Goal: Task Accomplishment & Management: Manage account settings

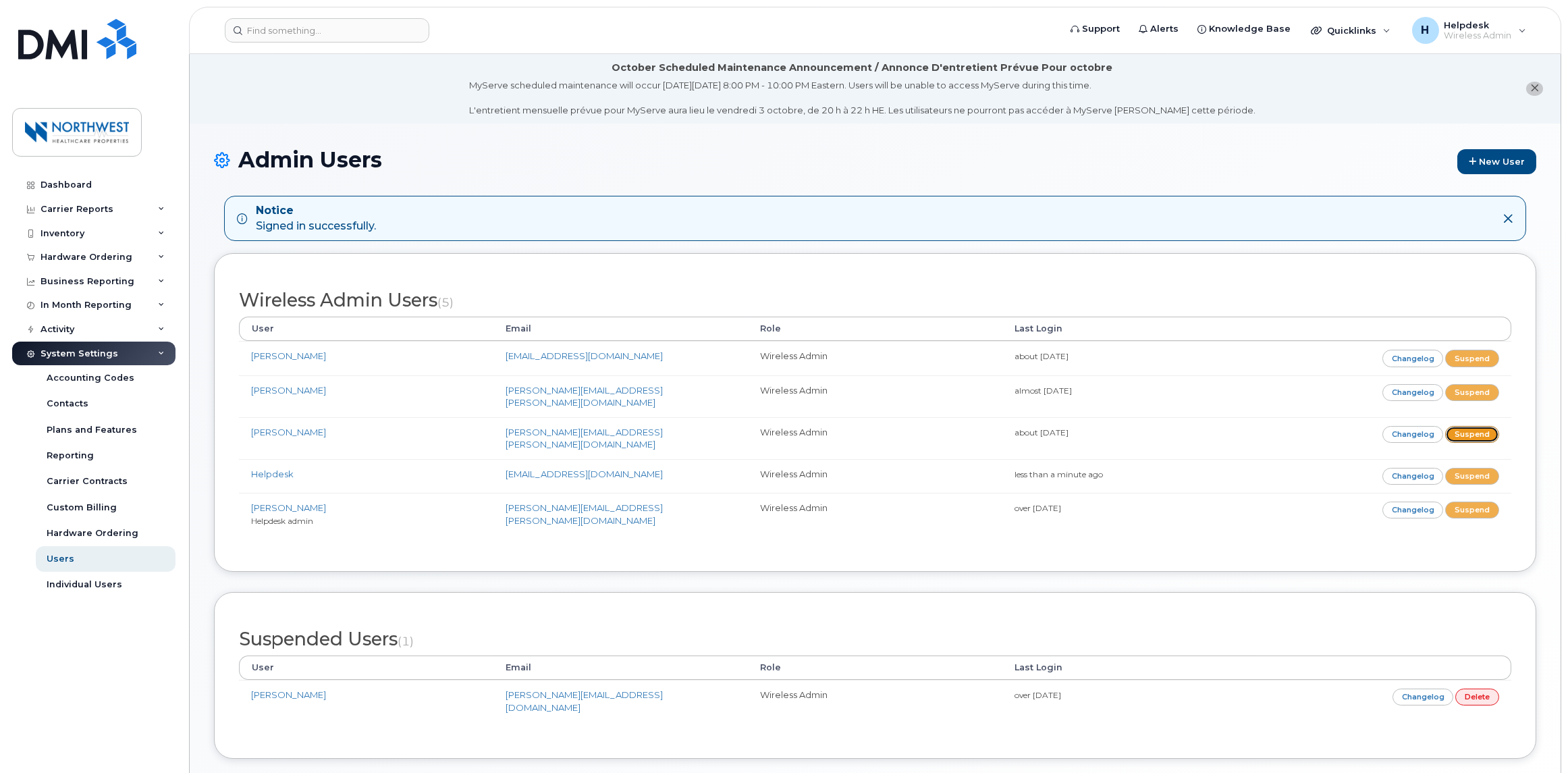
drag, startPoint x: 1461, startPoint y: 420, endPoint x: 842, endPoint y: 46, distance: 723.2
click at [1461, 426] on link "Suspend" at bounding box center [1472, 435] width 54 height 17
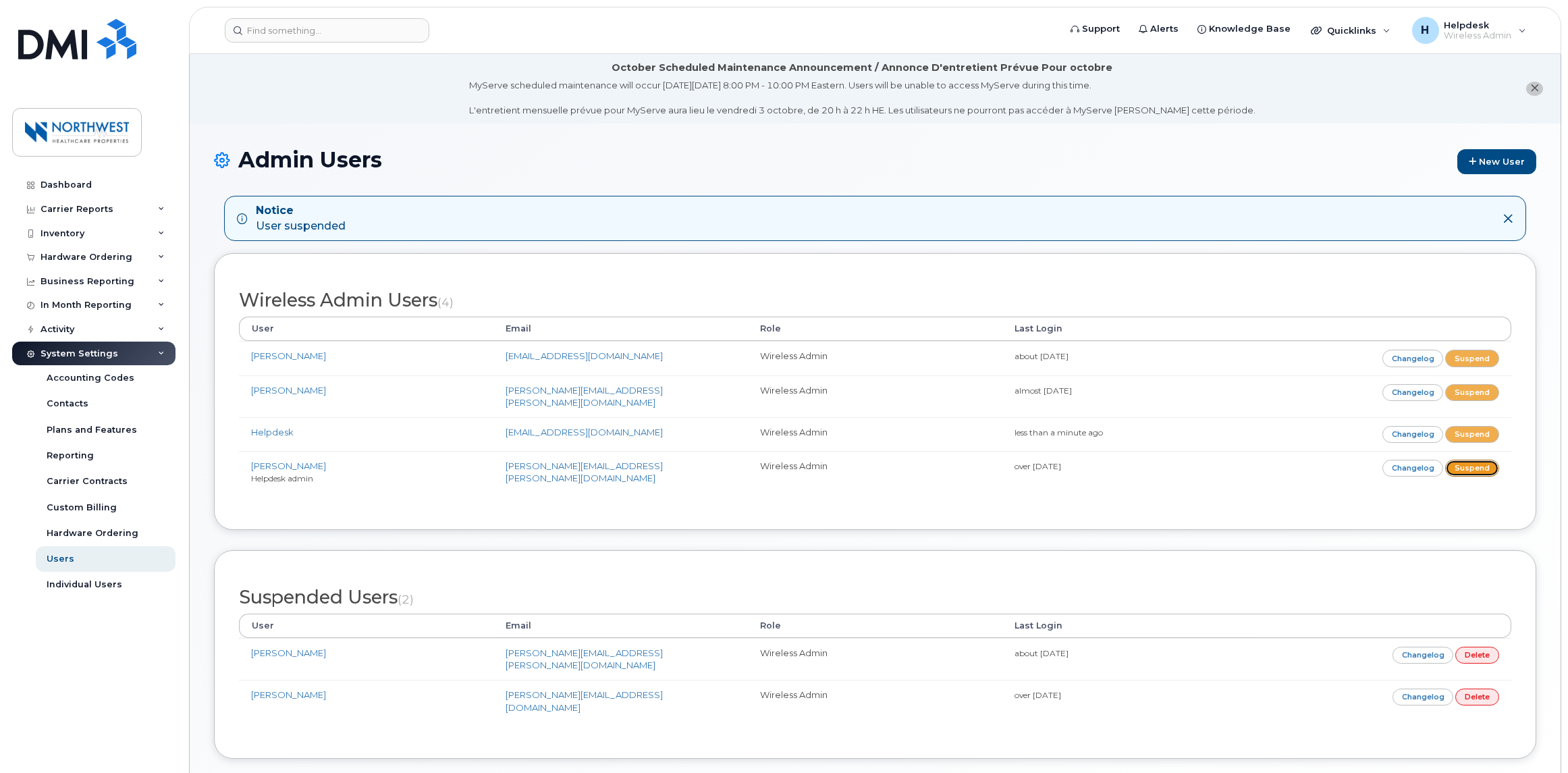
click at [1479, 460] on link "Suspend" at bounding box center [1472, 469] width 54 height 17
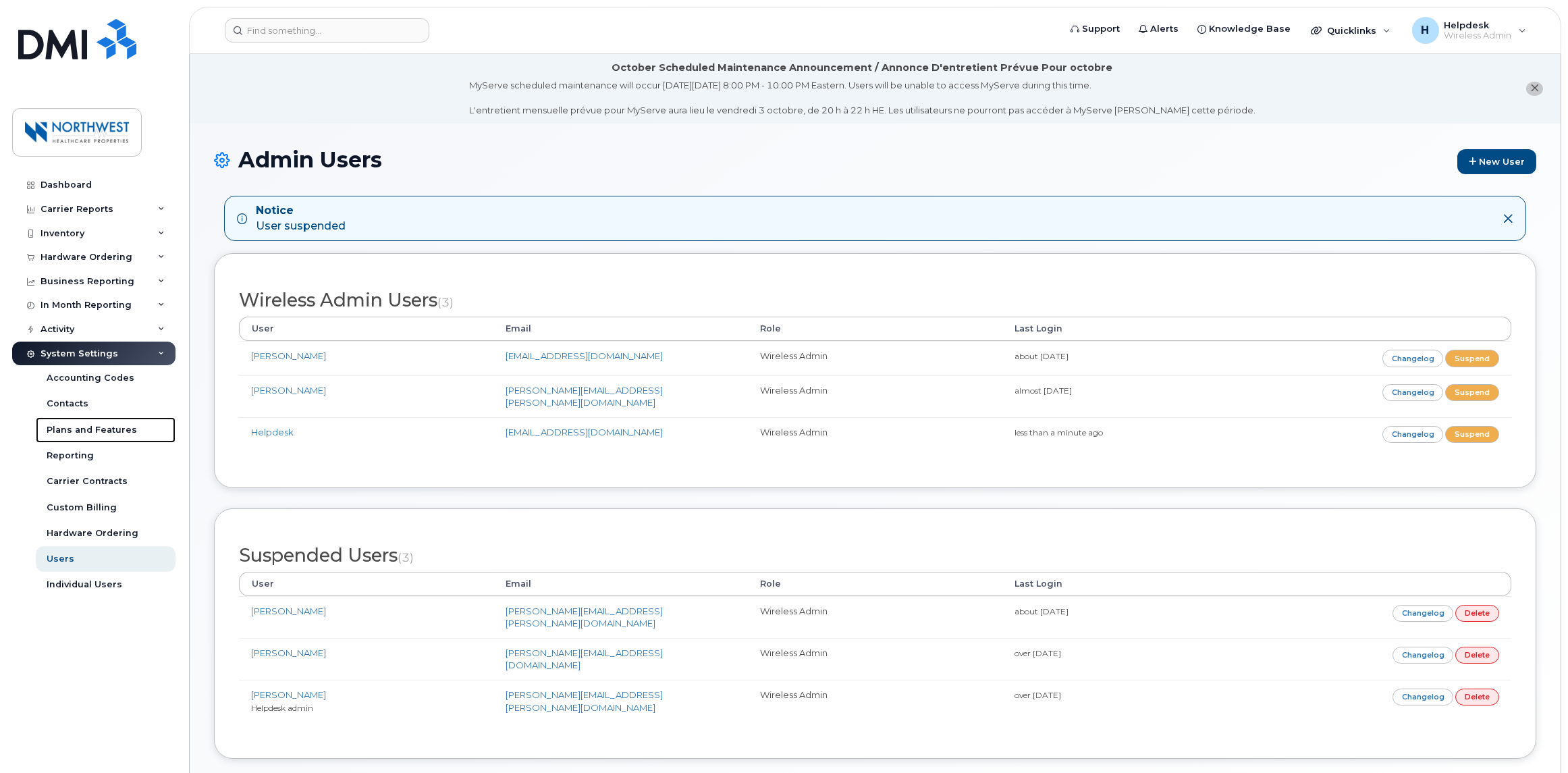
click at [111, 424] on div "Plans and Features" at bounding box center [91, 430] width 90 height 12
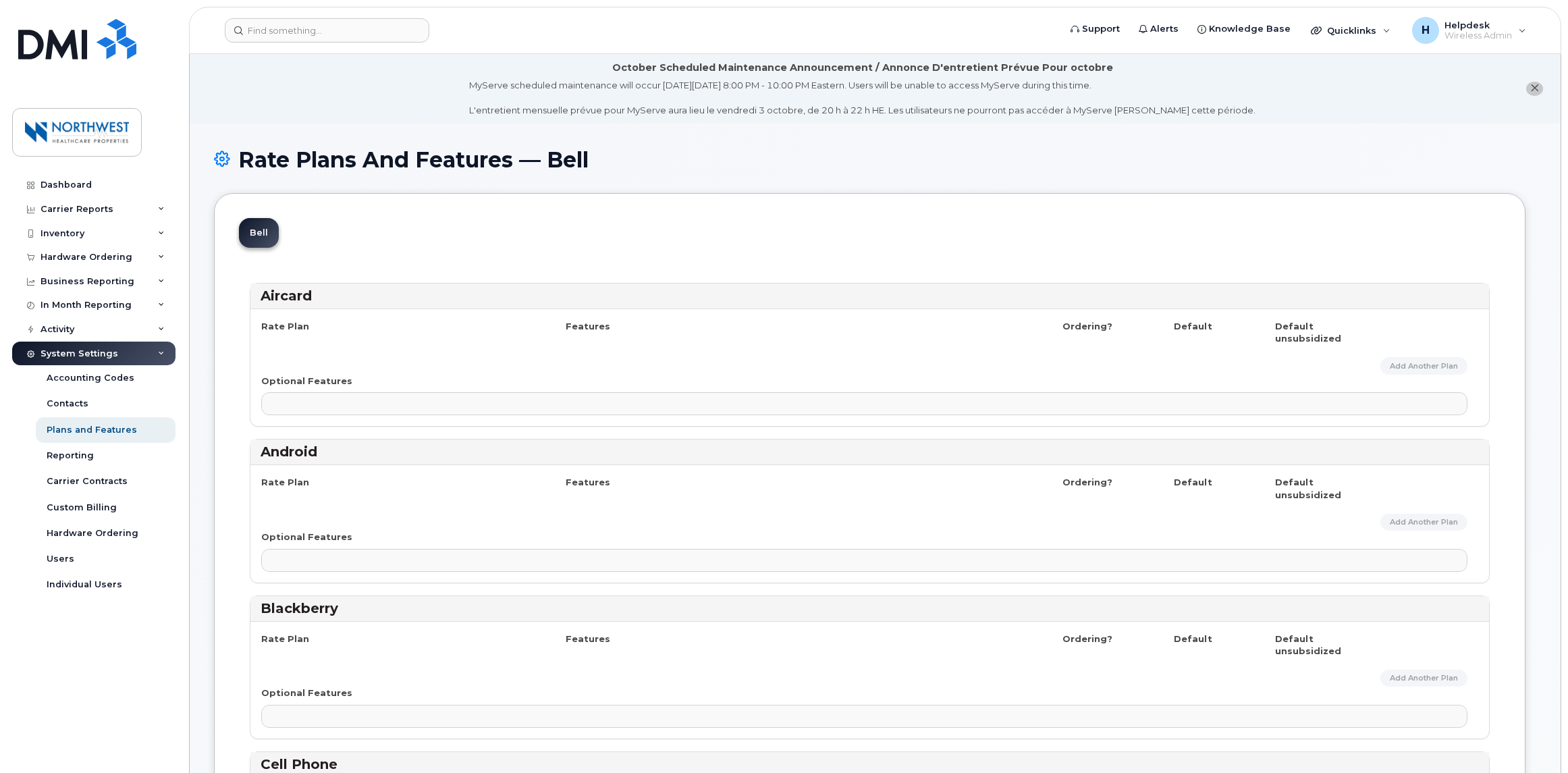
select select
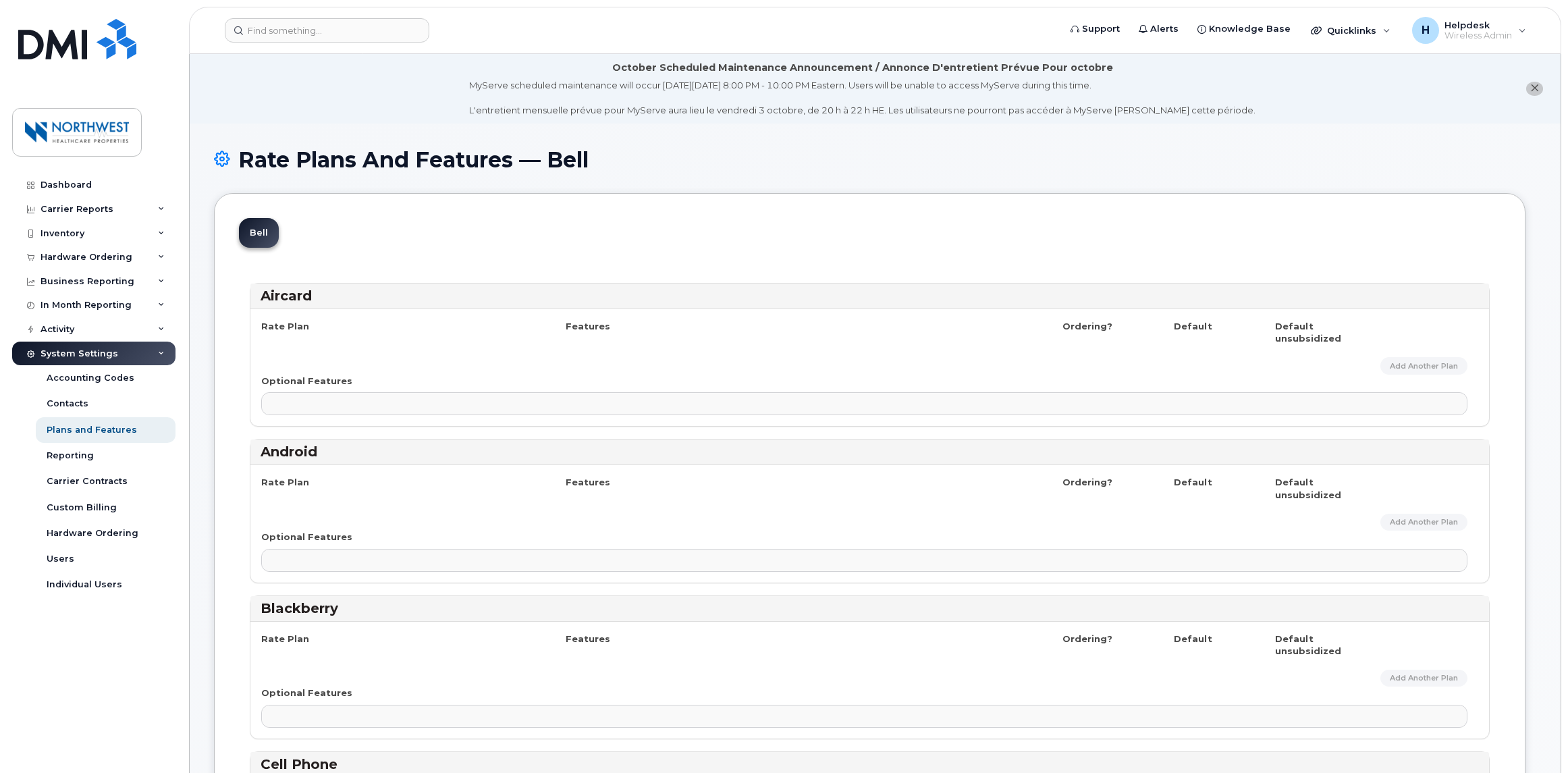
select select
select select "171"
select select
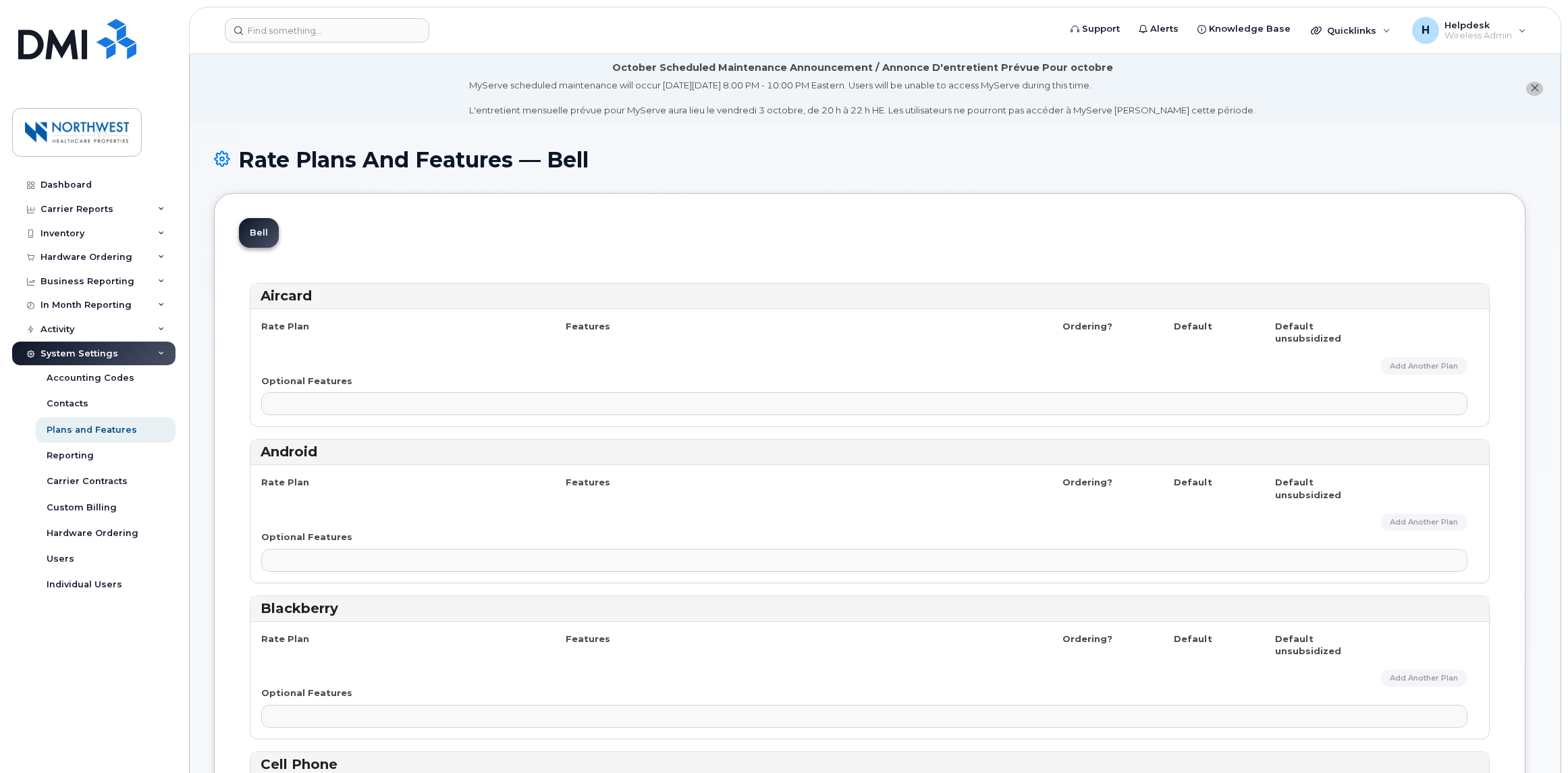
select select
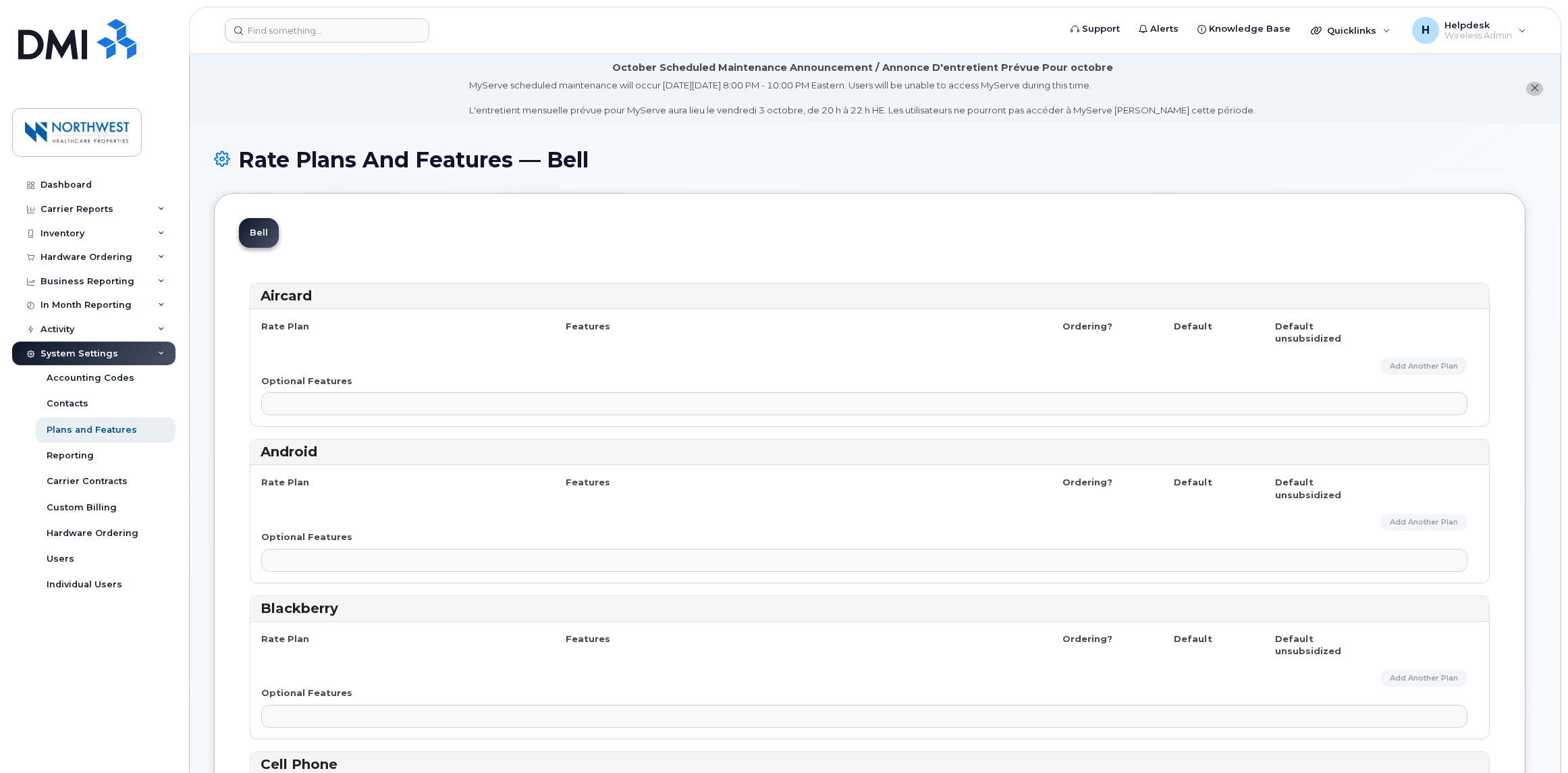
select select
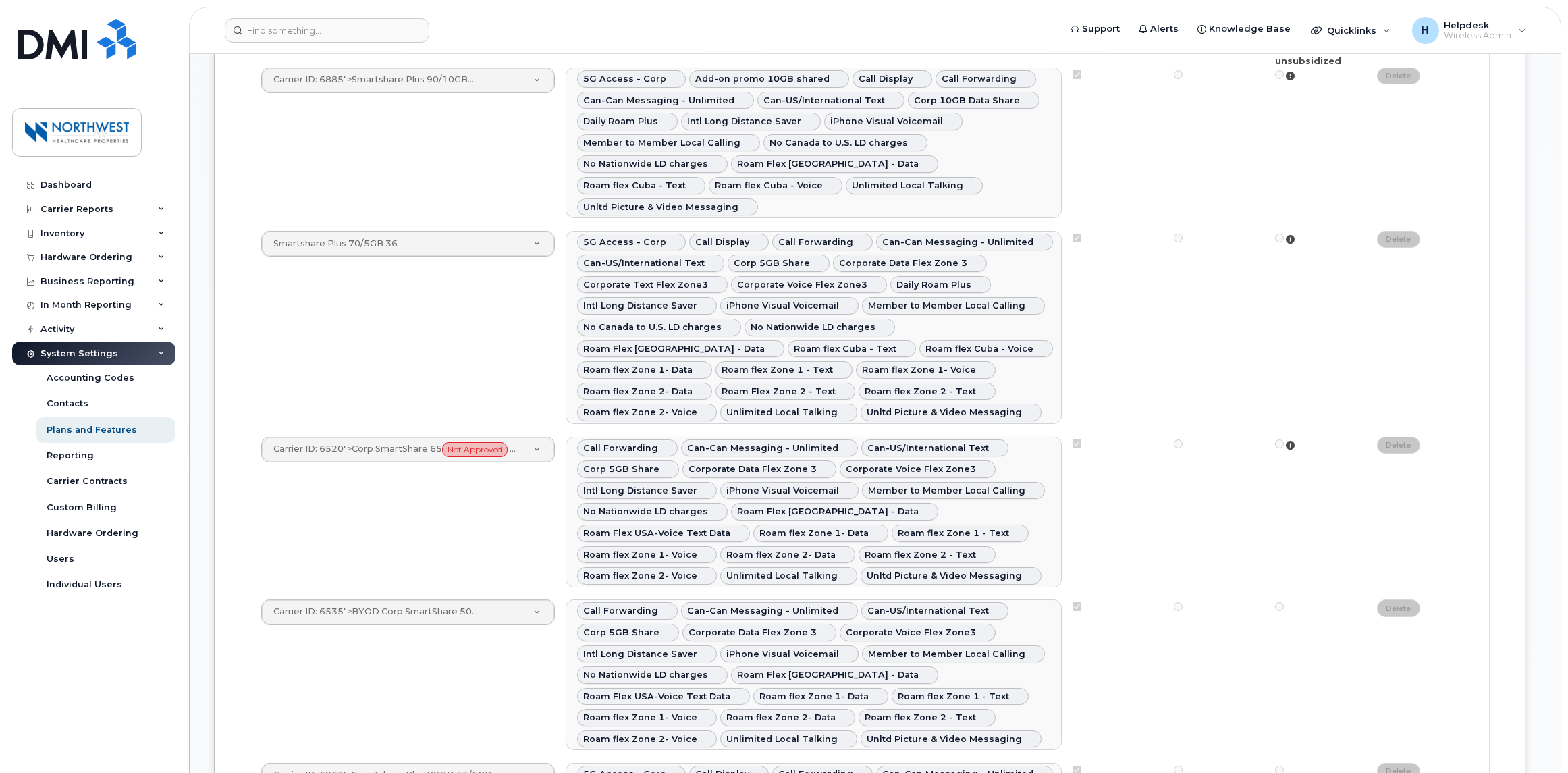
scroll to position [1080, 0]
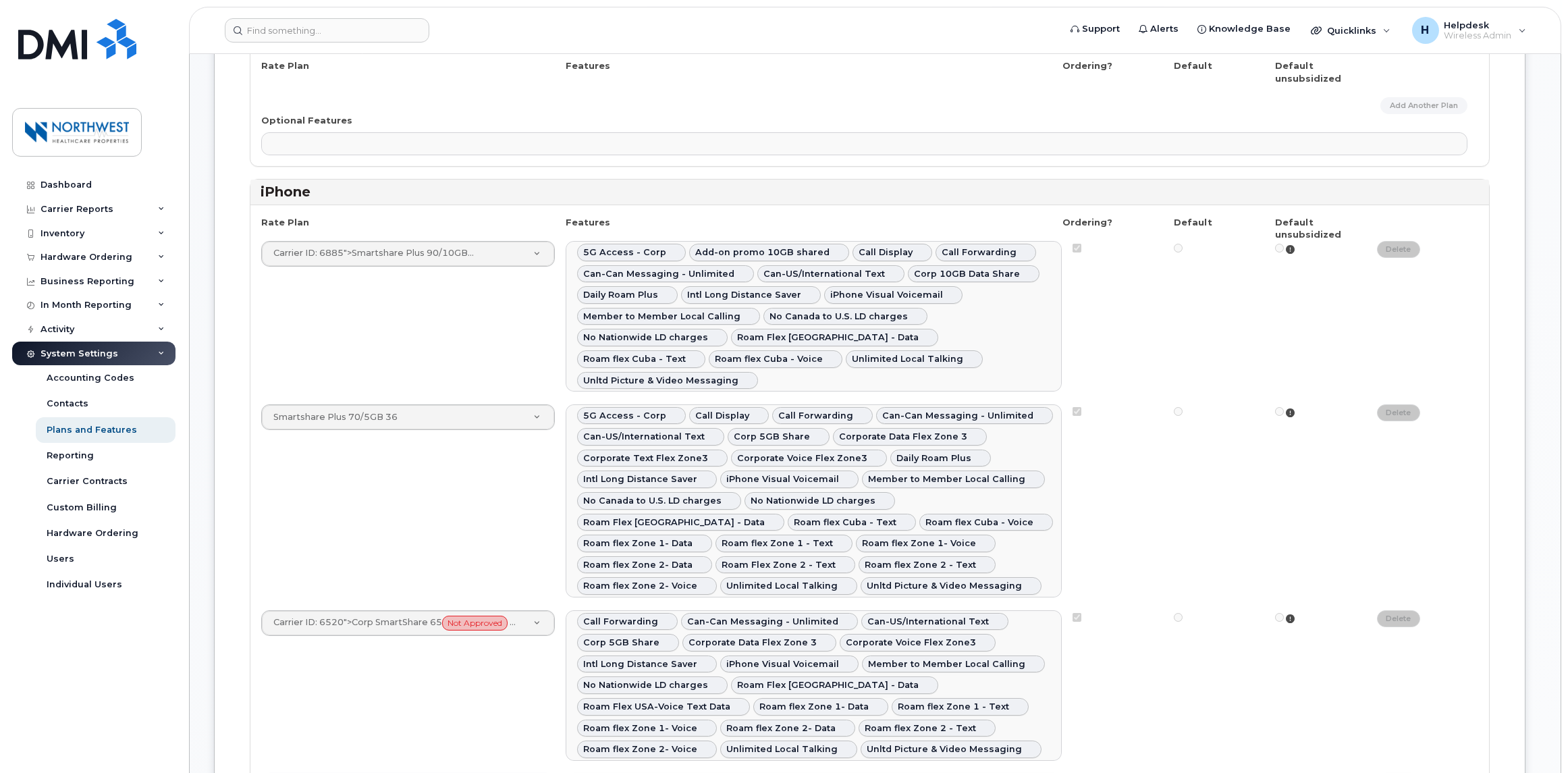
click at [879, 290] on span "iPhone Visual Voicemail" at bounding box center [886, 295] width 113 height 10
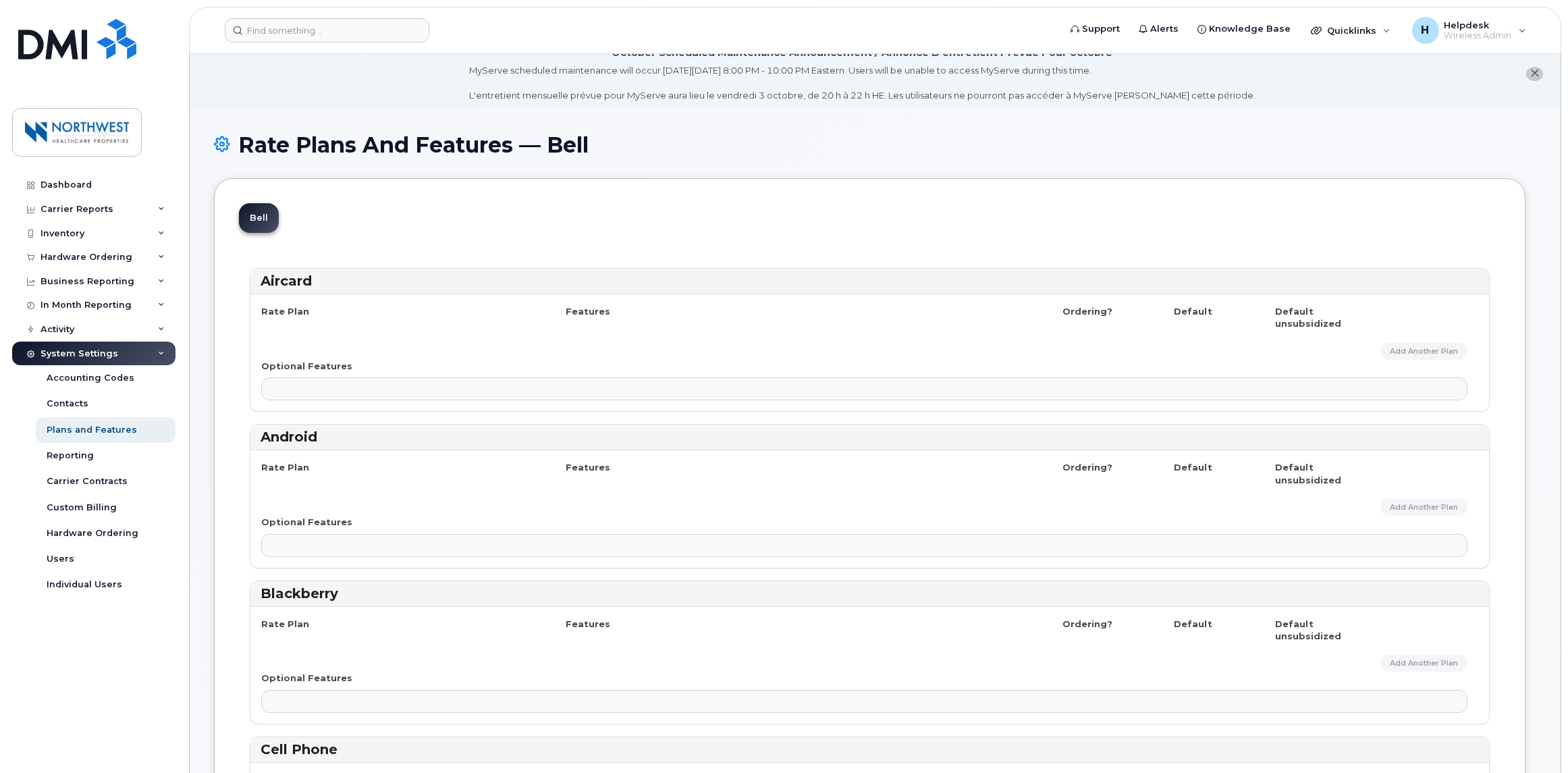
scroll to position [0, 0]
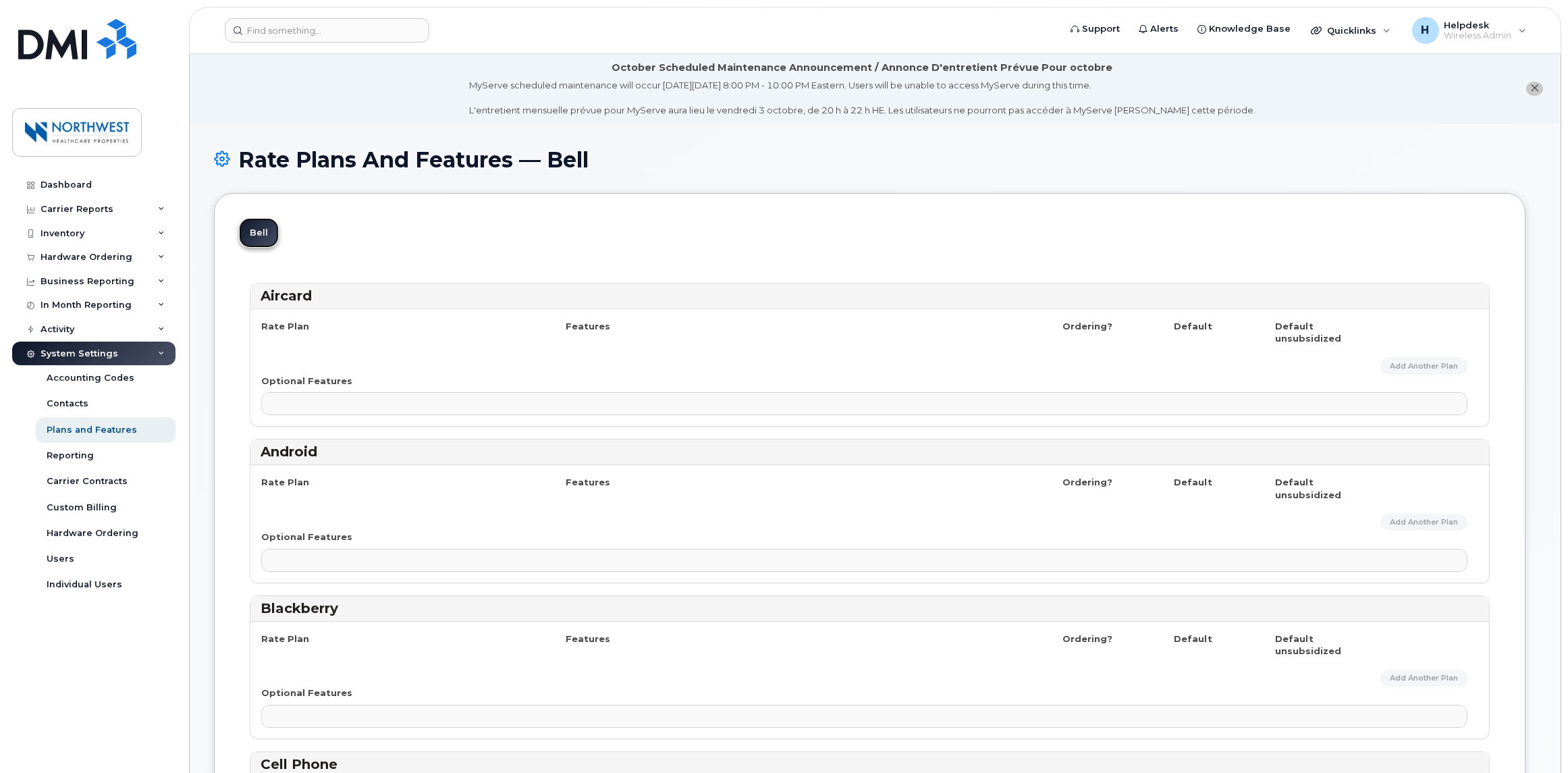
drag, startPoint x: 255, startPoint y: 233, endPoint x: 338, endPoint y: 237, distance: 83.1
click at [255, 233] on link "Bell" at bounding box center [259, 233] width 40 height 30
click at [223, 158] on icon at bounding box center [222, 159] width 16 height 23
select select
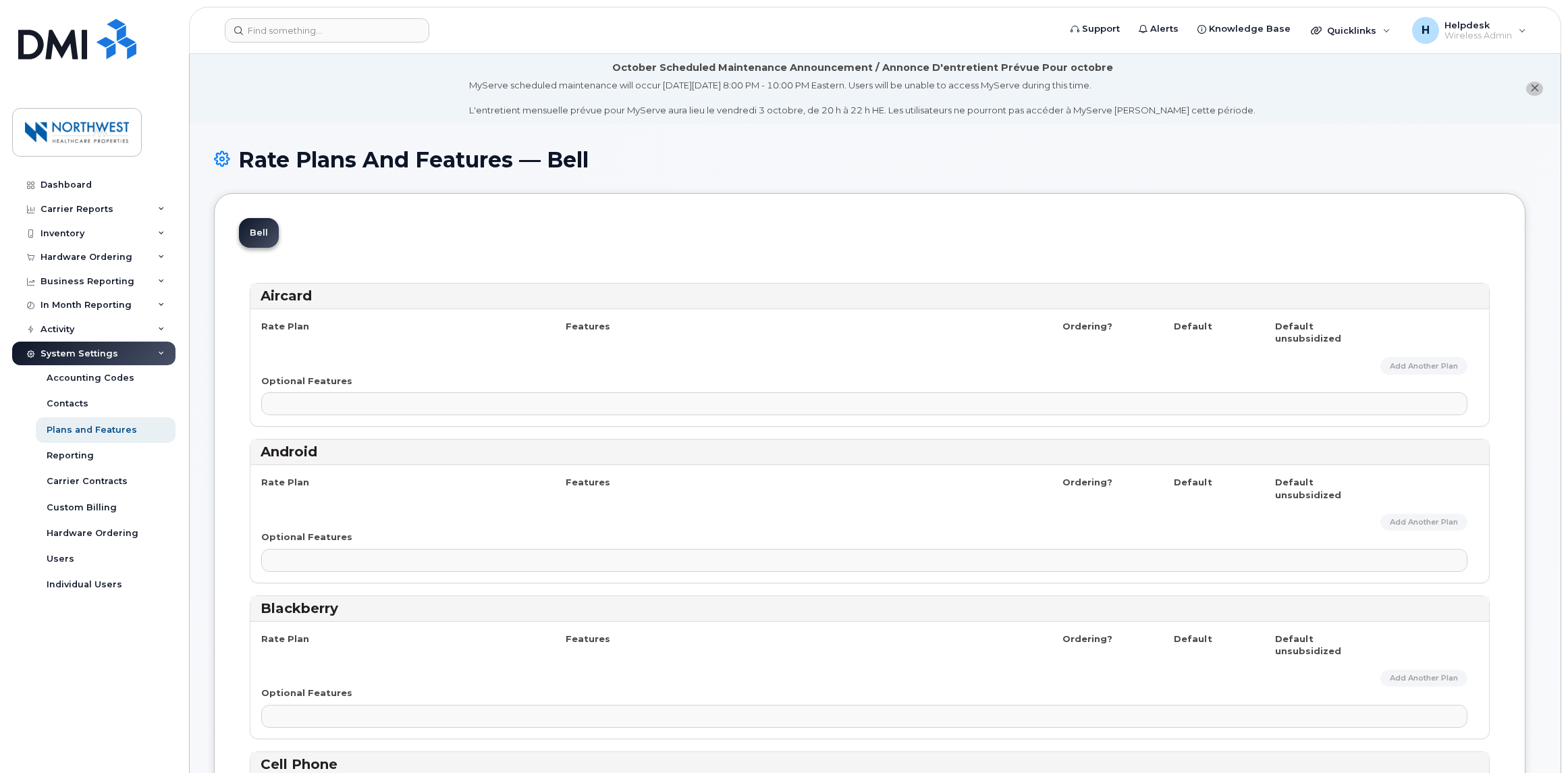
select select
select select "171"
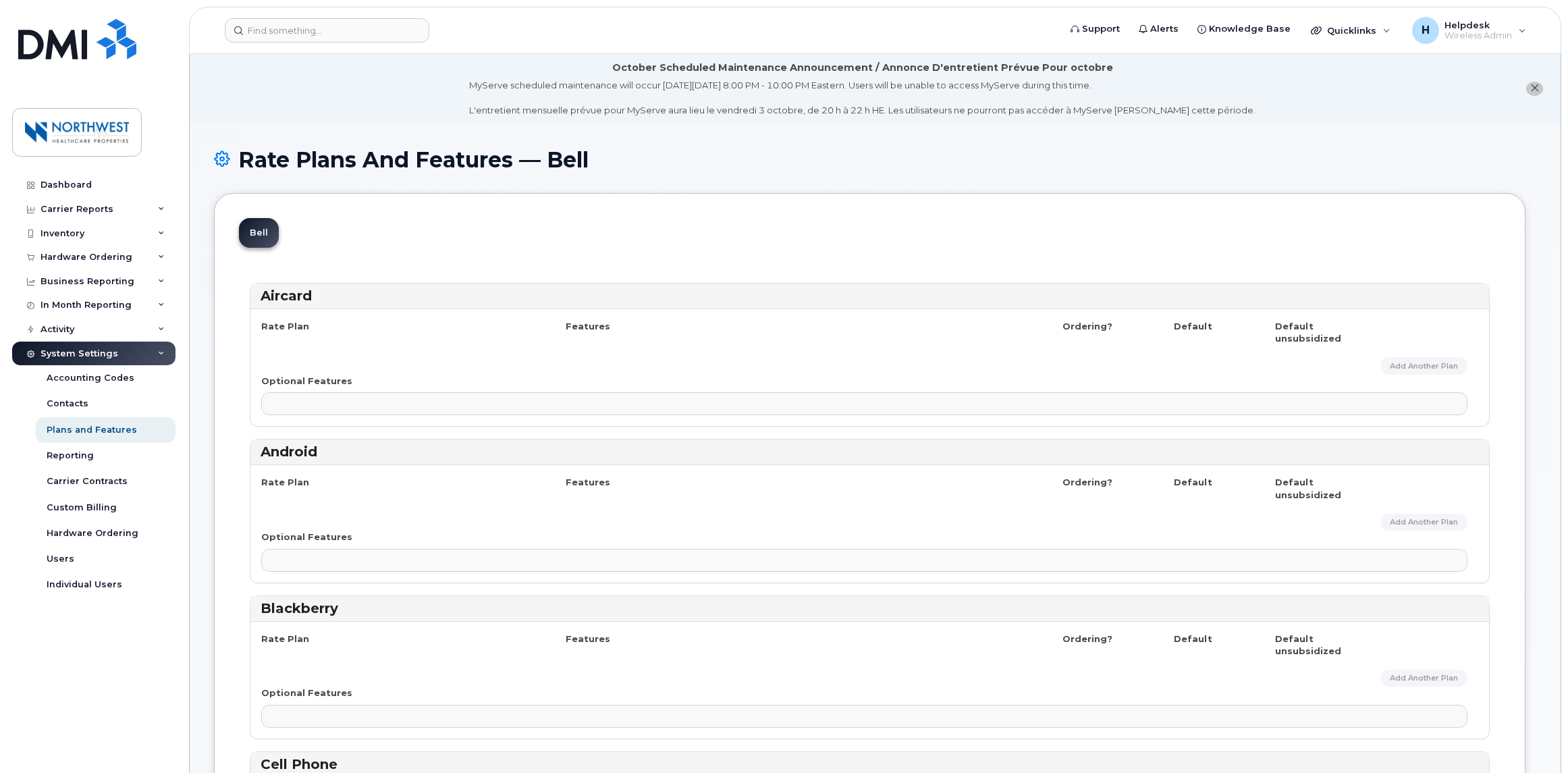
select select "171"
select select
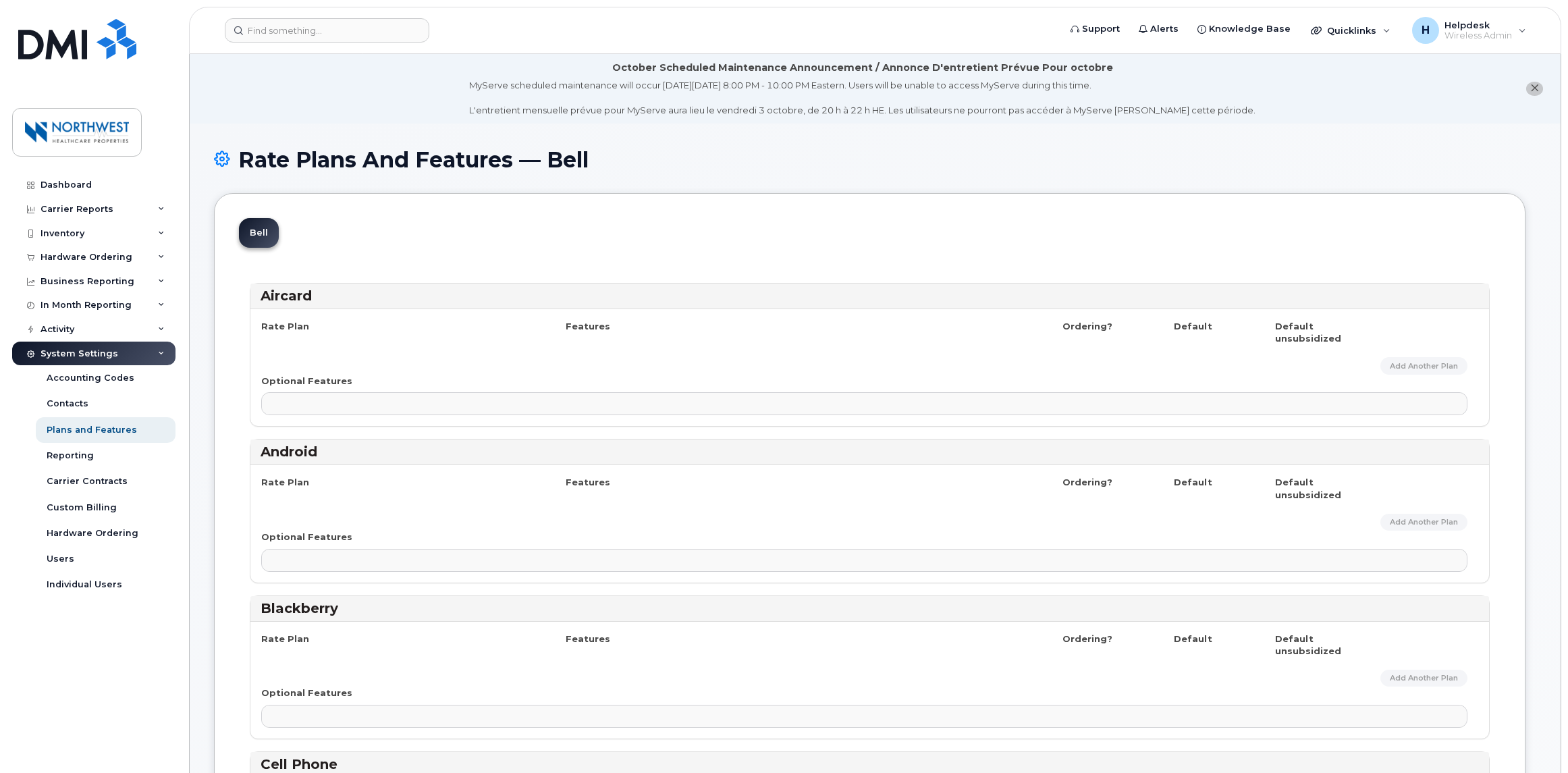
select select
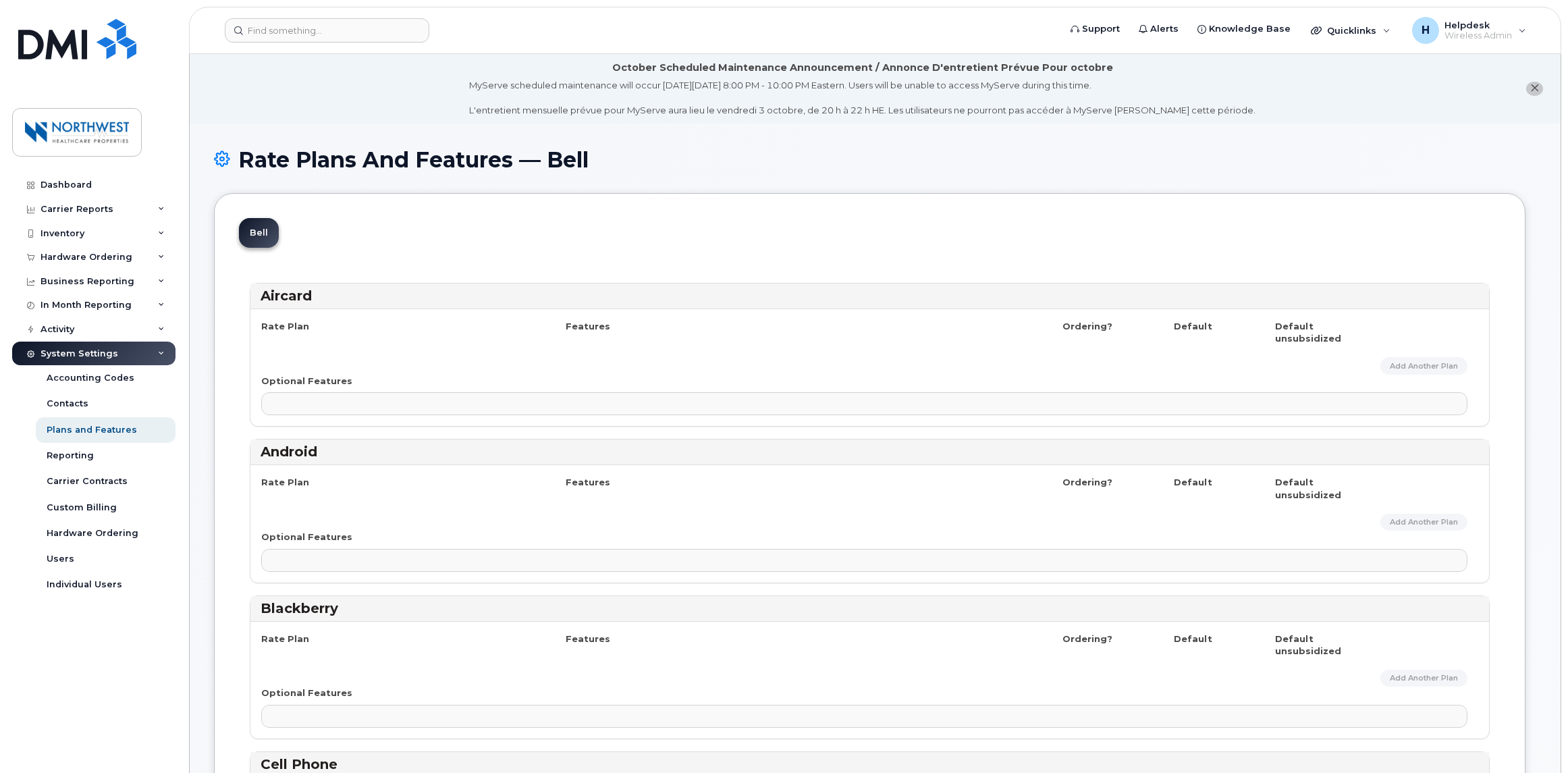
select select
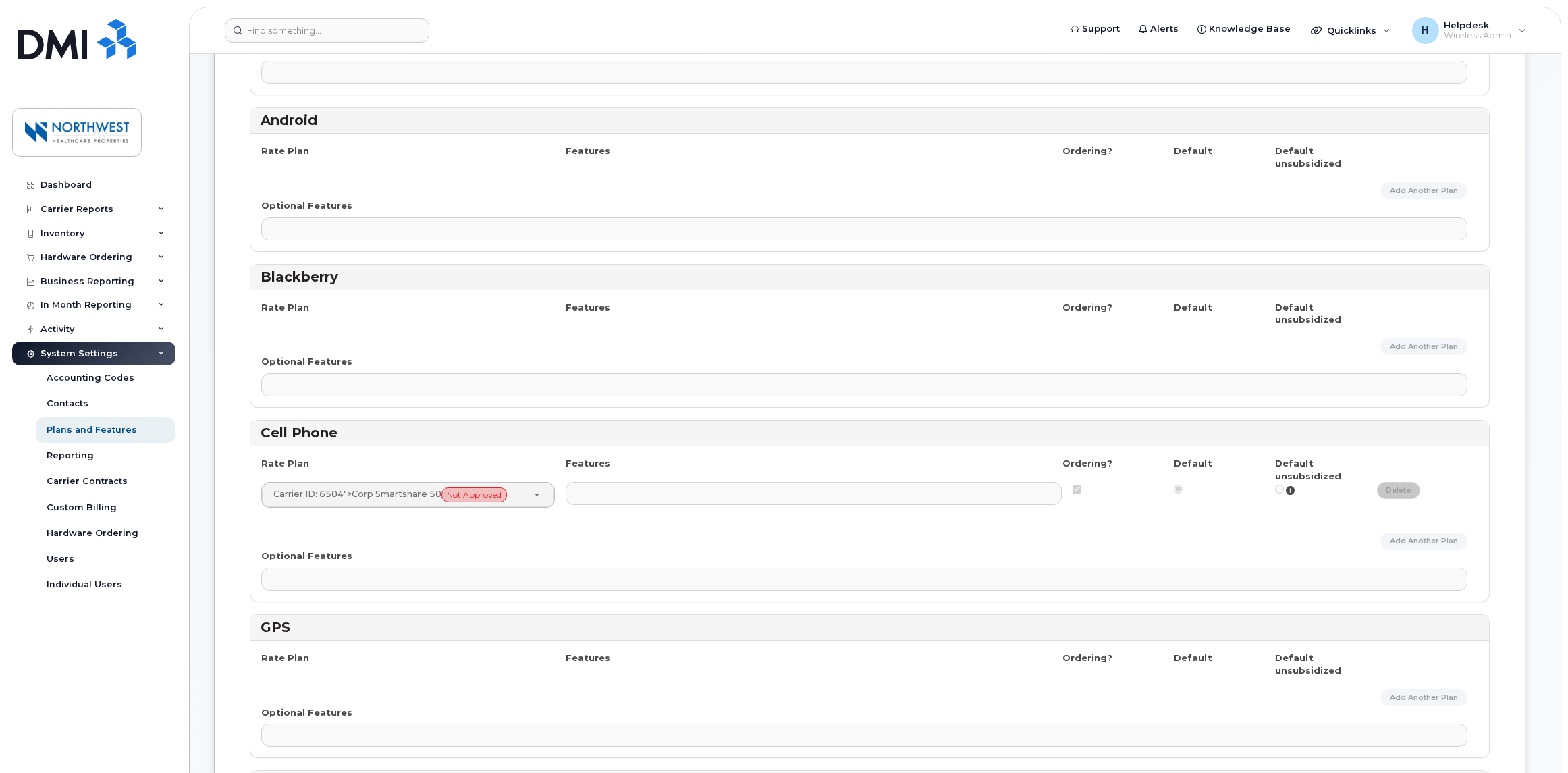
scroll to position [337, 0]
